Goal: Task Accomplishment & Management: Manage account settings

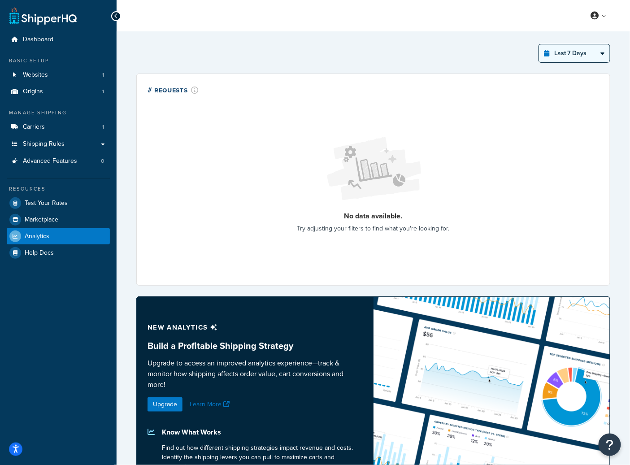
click at [567, 56] on select "Last 24 Hours Last 7 Days Last 30 Days Last 3 Months Last 6 Months Last 12 Mont…" at bounding box center [574, 53] width 71 height 18
select select "last_year"
click at [539, 44] on select "Last 24 Hours Last 7 Days Last 30 Days Last 3 Months Last 6 Months Last 12 Mont…" at bounding box center [574, 53] width 71 height 18
click at [561, 52] on span "Billing" at bounding box center [557, 51] width 15 height 9
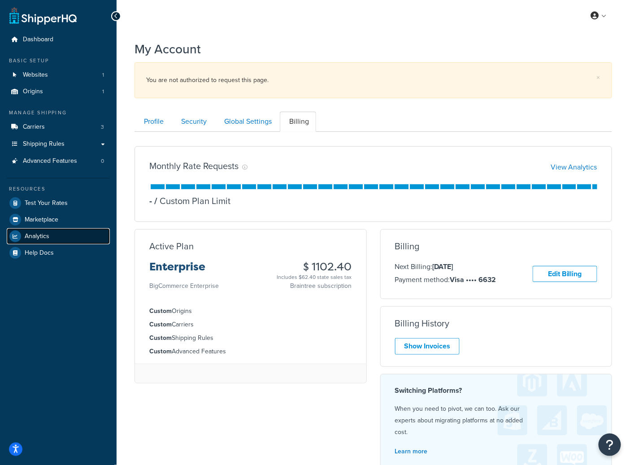
click at [59, 233] on link "Analytics" at bounding box center [58, 236] width 103 height 16
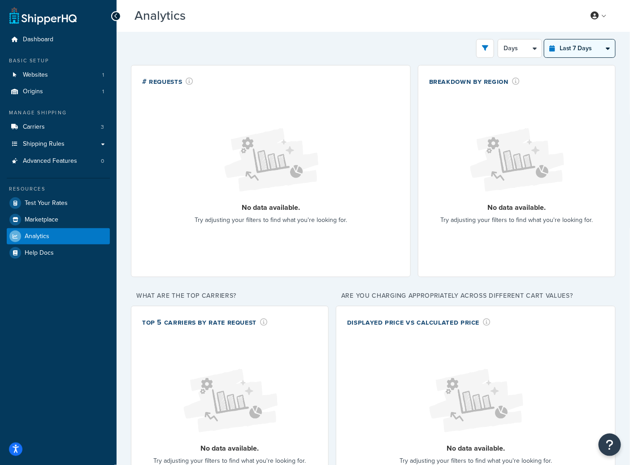
click at [587, 50] on select "Last 24 Hours Last 7 Days Last 30 Days Last 3 Months Last 6 Months Last 12 Mont…" at bounding box center [579, 48] width 71 height 18
select select "last_year"
click at [544, 39] on select "Last 24 Hours Last 7 Days Last 30 Days Last 3 Months Last 6 Months Last 12 Mont…" at bounding box center [579, 48] width 71 height 18
select select "1M"
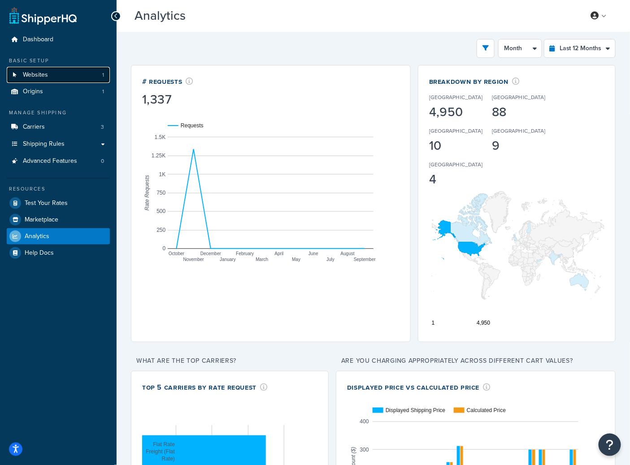
click at [53, 79] on link "Websites 1" at bounding box center [58, 75] width 103 height 17
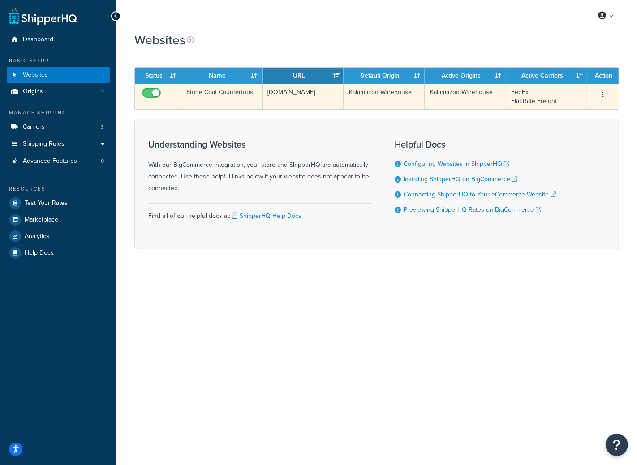
click at [282, 101] on td "[DOMAIN_NAME]" at bounding box center [303, 97] width 81 height 26
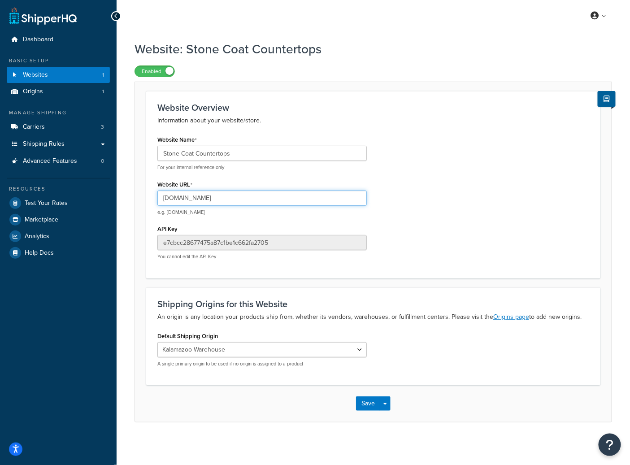
click at [241, 203] on input "www.stonecoatcountertops.com" at bounding box center [261, 197] width 209 height 15
